Goal: Task Accomplishment & Management: Manage account settings

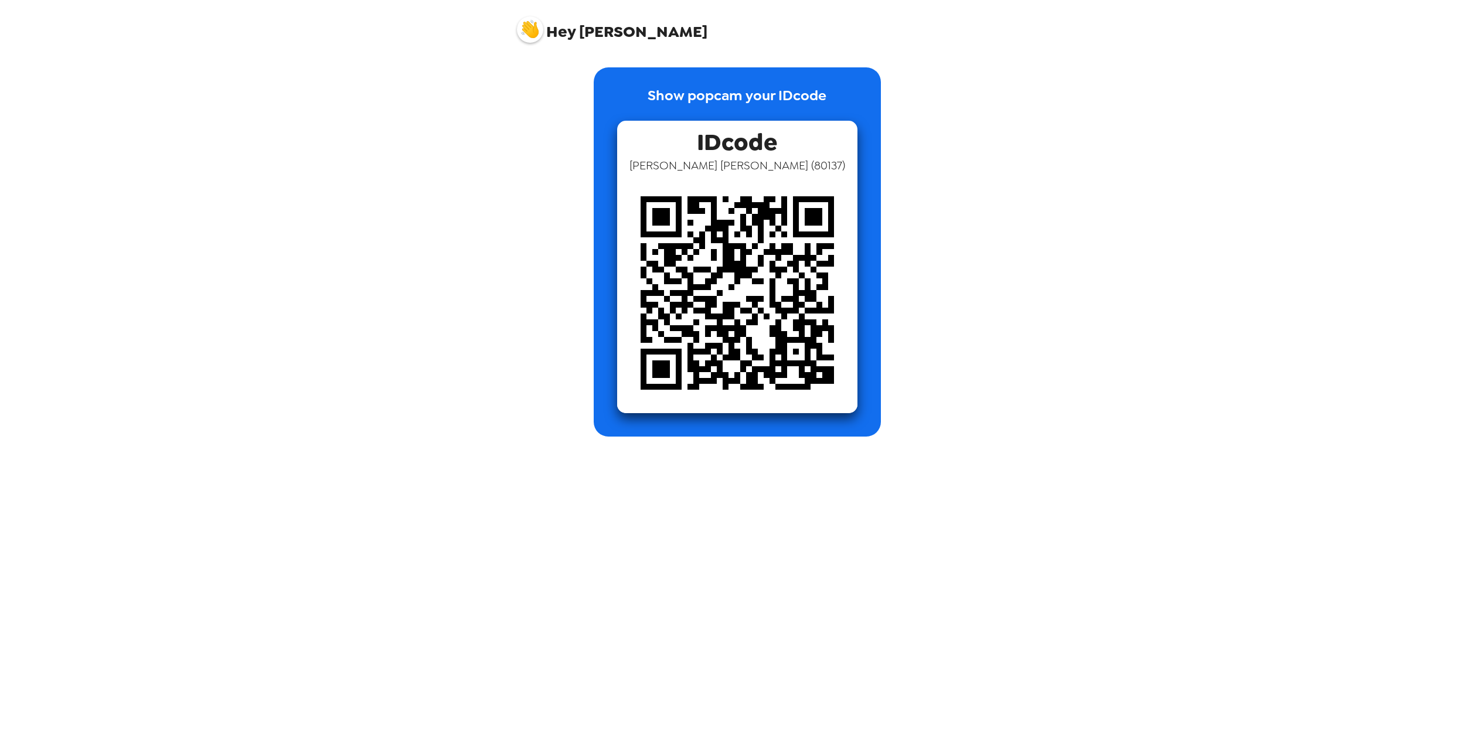
click at [719, 139] on span "IDcode" at bounding box center [737, 139] width 80 height 37
click at [696, 132] on div "IDcode [PERSON_NAME] ( 80137 )" at bounding box center [737, 267] width 240 height 292
click at [711, 301] on img at bounding box center [737, 293] width 240 height 240
click at [543, 24] on span "Hey Benito" at bounding box center [612, 25] width 190 height 29
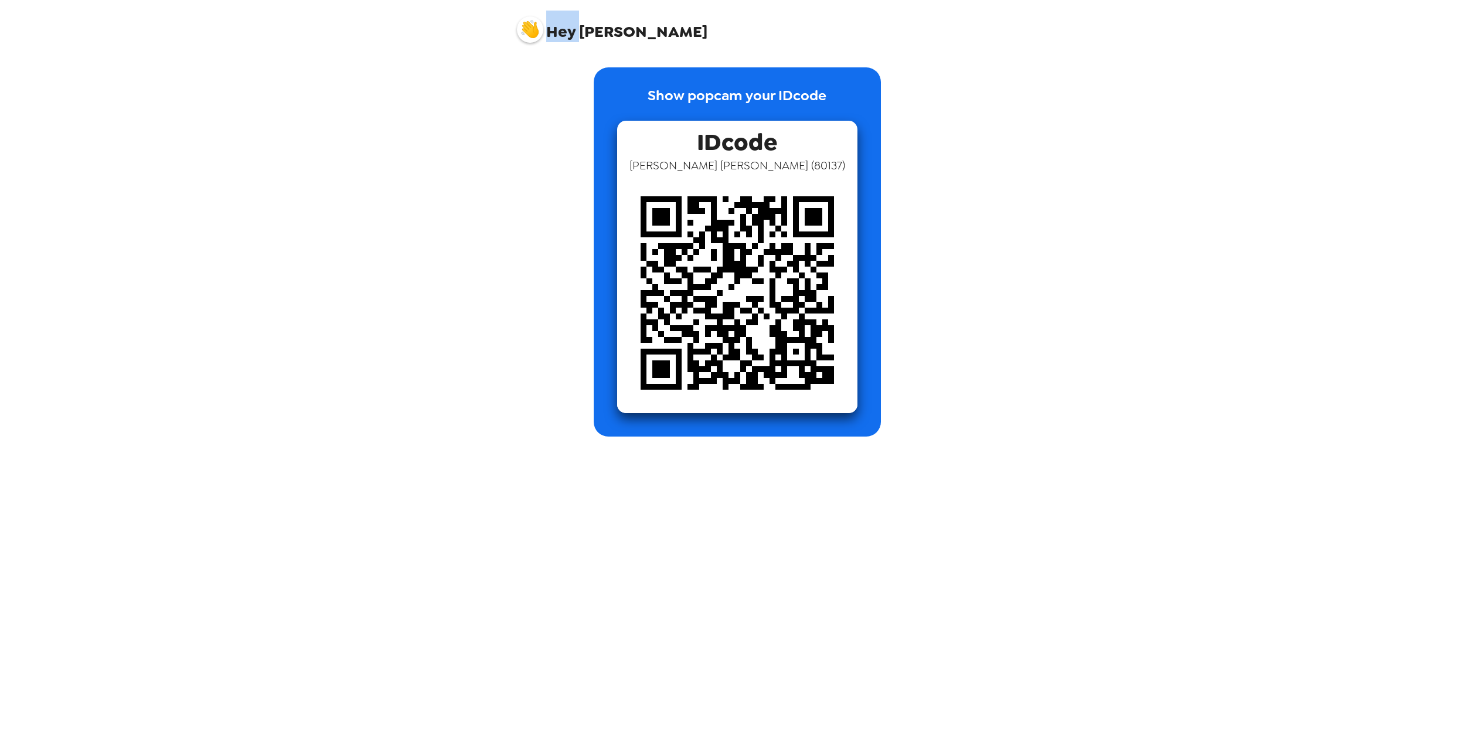
click at [521, 34] on img at bounding box center [530, 29] width 26 height 26
click at [535, 24] on div at bounding box center [737, 376] width 1474 height 753
click at [531, 25] on img at bounding box center [530, 29] width 26 height 26
click at [554, 56] on span "Edit my info" at bounding box center [549, 58] width 47 height 10
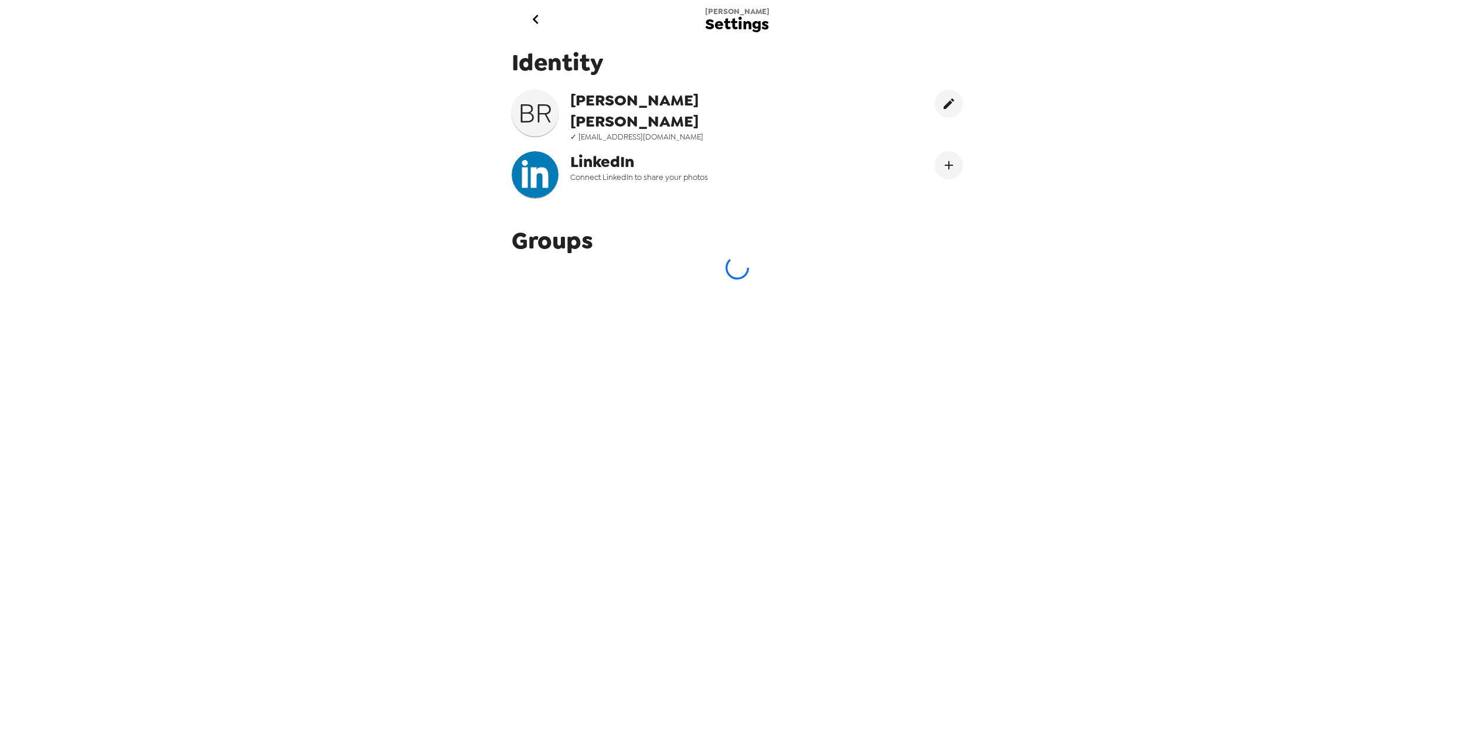
click at [789, 108] on span "Benito Reyes" at bounding box center [688, 111] width 237 height 42
click at [537, 23] on icon "go back" at bounding box center [536, 19] width 6 height 9
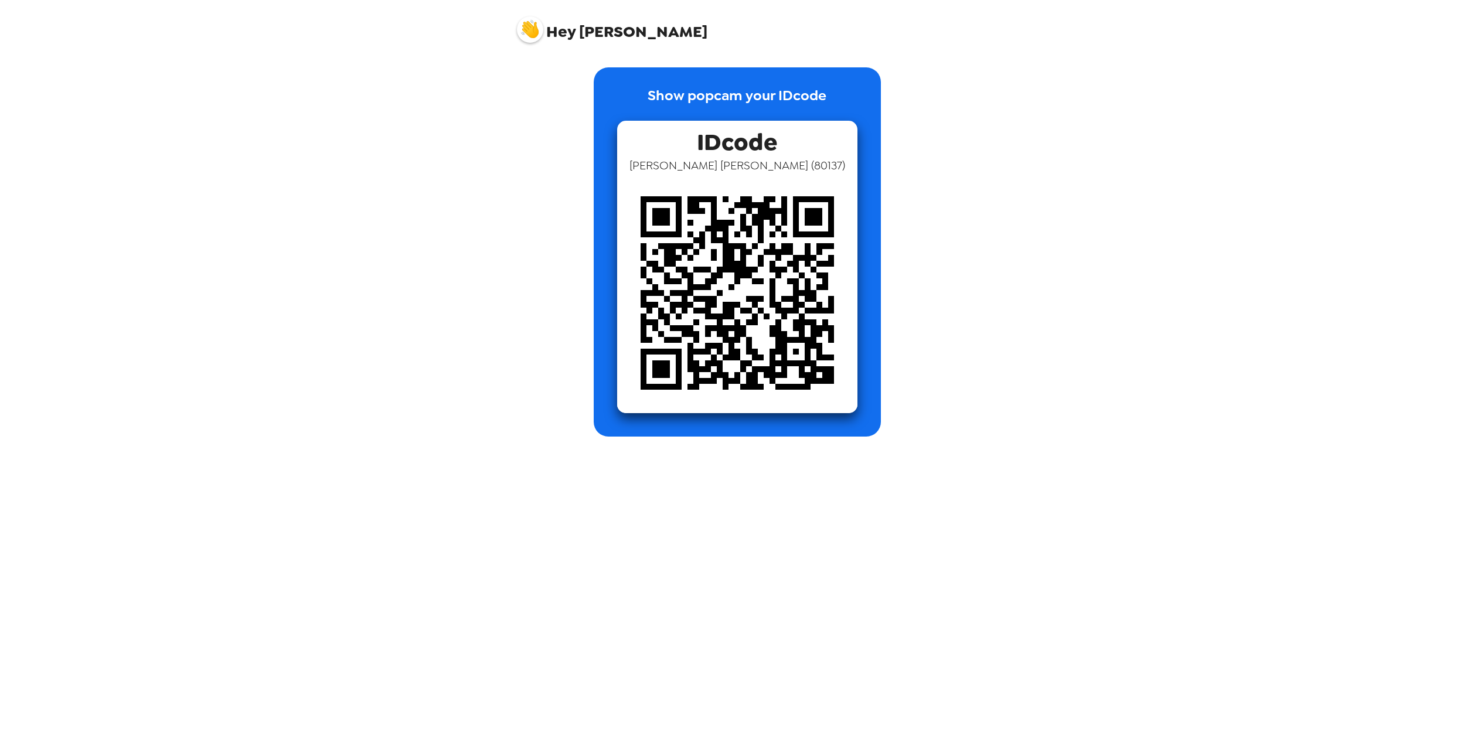
click at [784, 95] on p "Show popcam your IDcode" at bounding box center [736, 103] width 179 height 36
click at [761, 92] on p "Show popcam your IDcode" at bounding box center [736, 103] width 179 height 36
